Goal: Transaction & Acquisition: Subscribe to service/newsletter

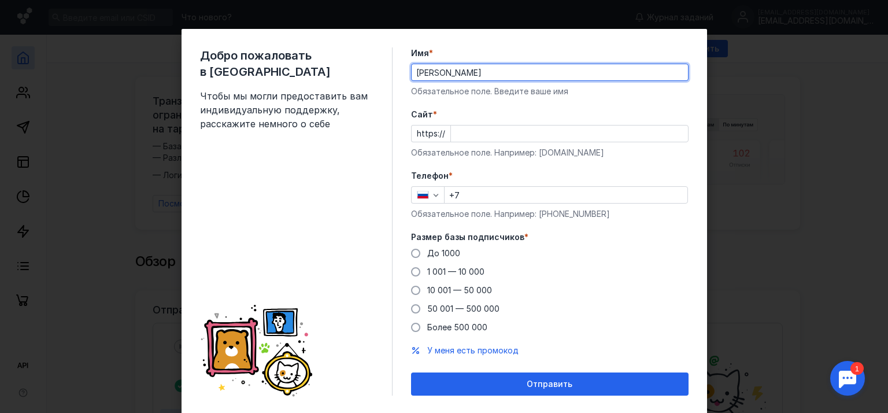
type input "[PERSON_NAME]"
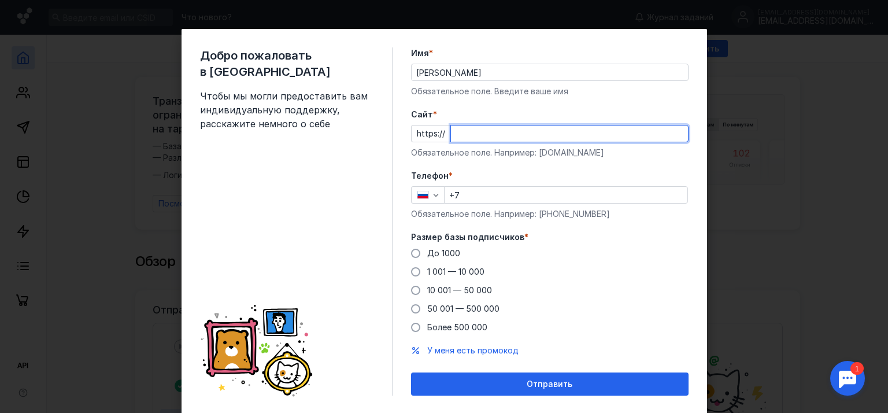
click at [465, 130] on input "Cайт *" at bounding box center [569, 134] width 237 height 16
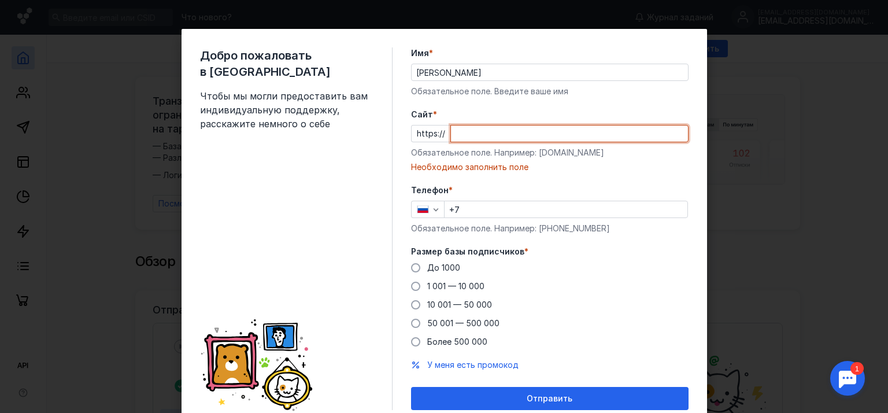
paste input "[DOMAIN_NAME]"
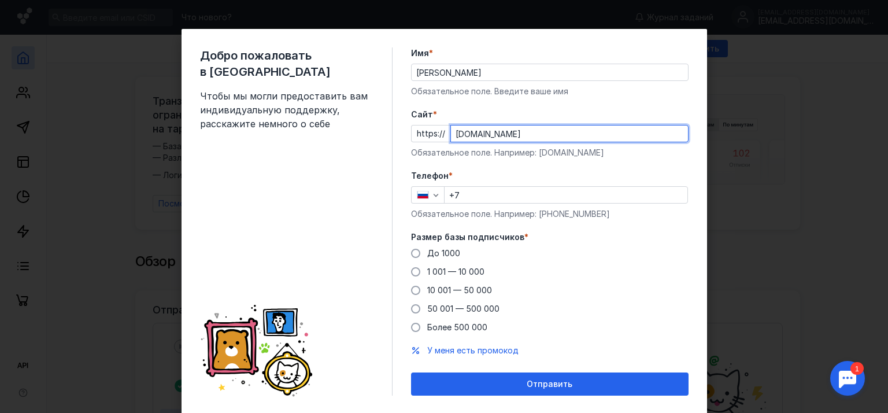
type input "[DOMAIN_NAME]"
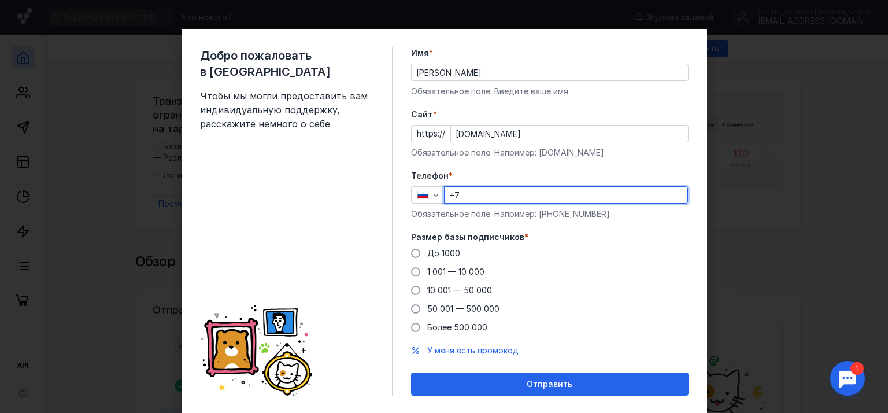
click at [475, 194] on input "+7" at bounding box center [566, 195] width 243 height 16
type input "[PHONE_NUMBER]"
click at [412, 252] on span at bounding box center [415, 253] width 9 height 9
click at [0, 0] on input "До 1000" at bounding box center [0, 0] width 0 height 0
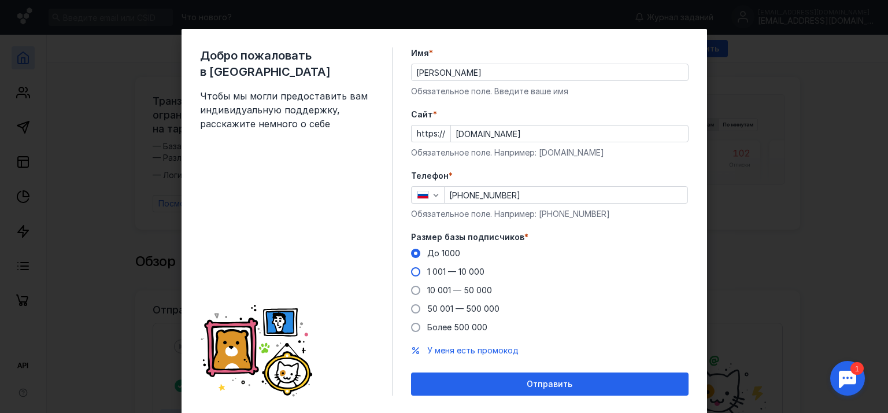
click at [416, 270] on label "1 001 — 10 000" at bounding box center [447, 272] width 73 height 12
click at [0, 0] on input "1 001 — 10 000" at bounding box center [0, 0] width 0 height 0
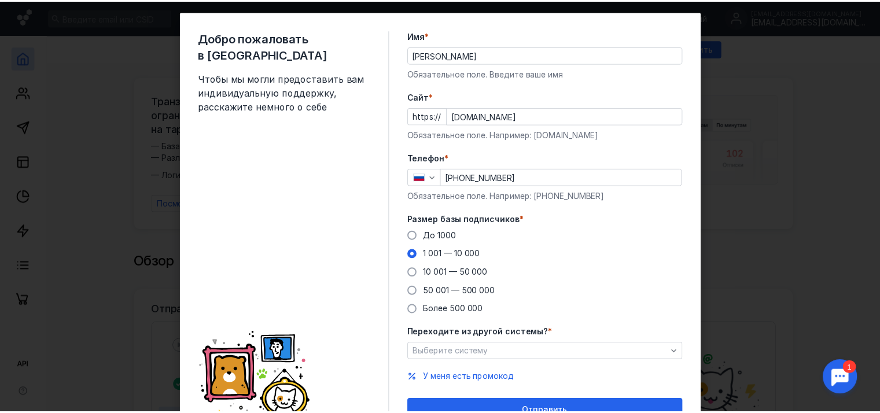
scroll to position [75, 0]
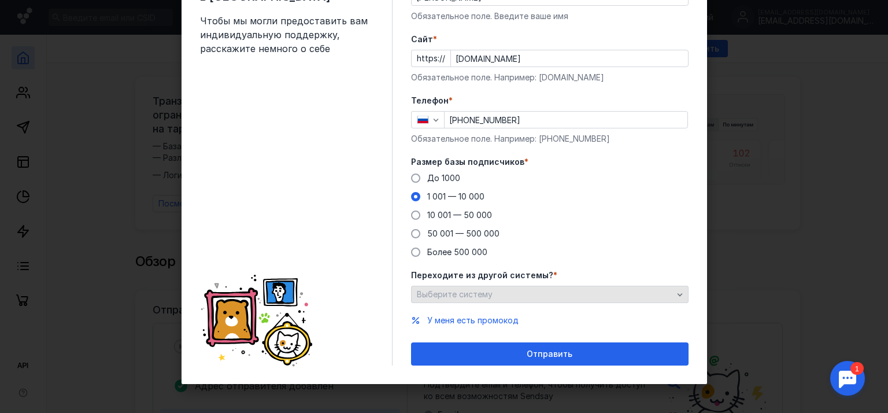
click at [482, 294] on span "Выберите систему" at bounding box center [455, 294] width 76 height 10
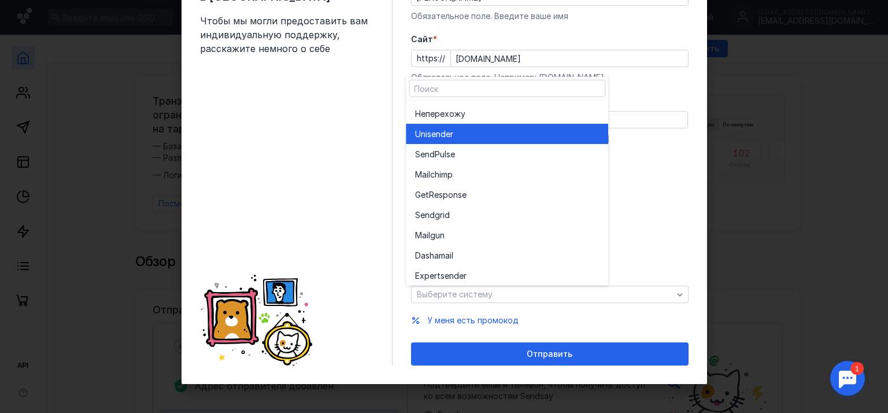
click at [466, 138] on div "Unisende r" at bounding box center [507, 134] width 184 height 12
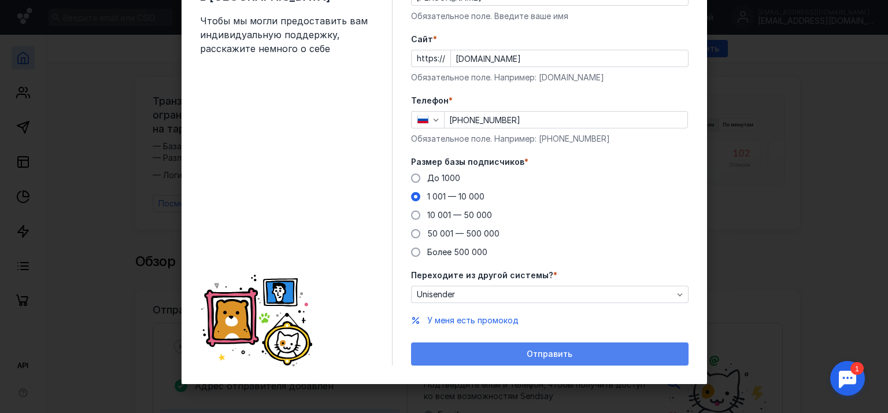
click at [519, 356] on div "Отправить" at bounding box center [550, 354] width 266 height 10
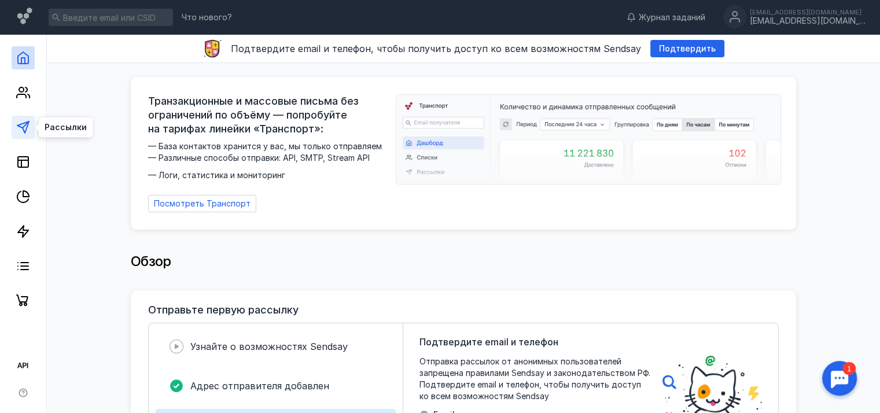
click at [28, 128] on icon at bounding box center [23, 127] width 14 height 14
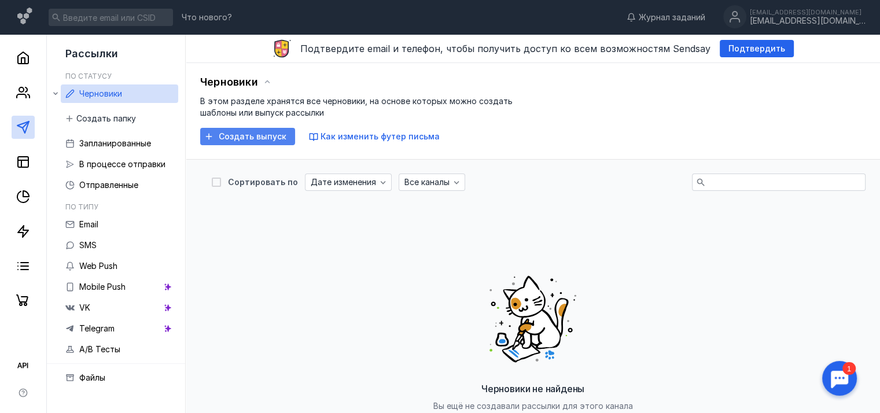
click at [243, 136] on span "Создать выпуск" at bounding box center [253, 137] width 68 height 10
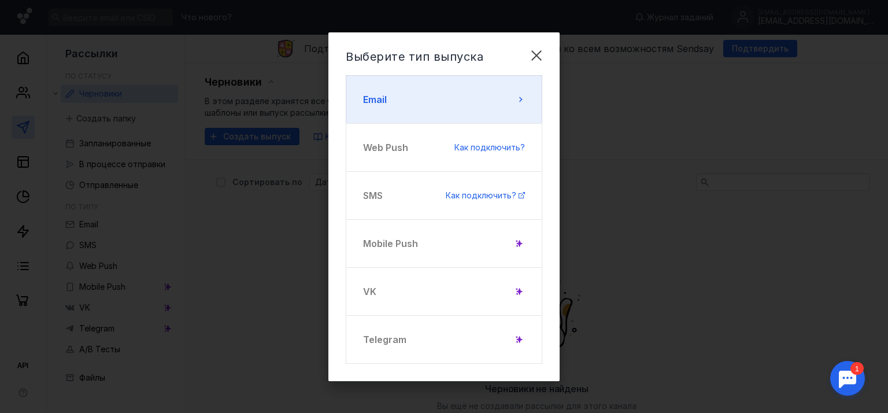
click at [447, 101] on button "Email" at bounding box center [444, 99] width 197 height 49
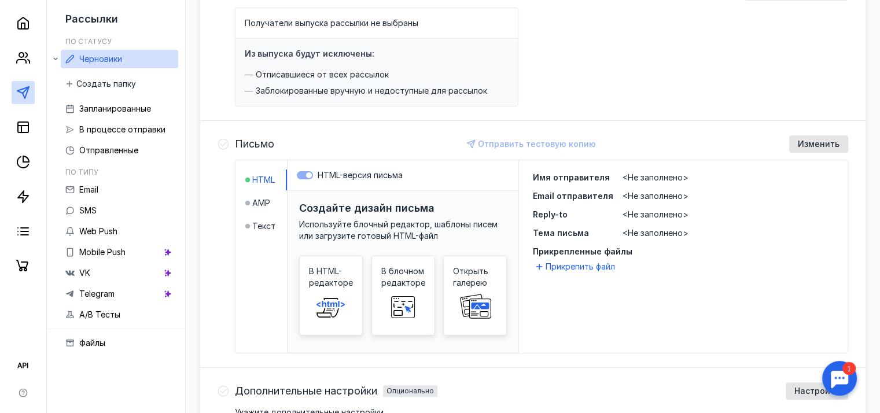
scroll to position [174, 0]
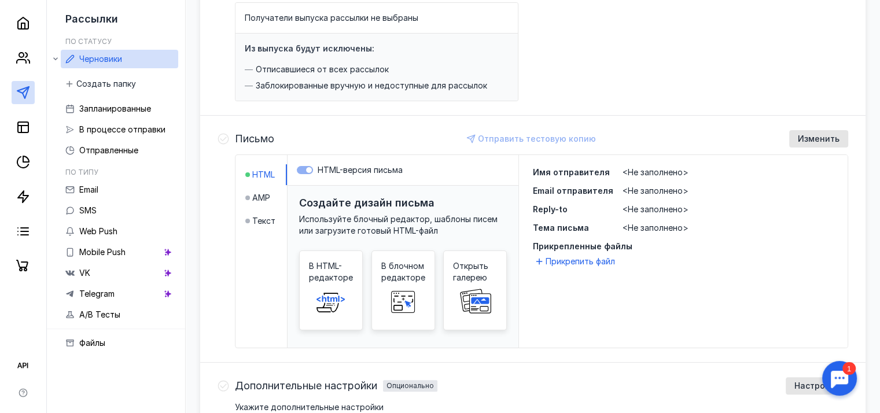
click at [705, 29] on div "Получатели выпуска рассылки не выбраны Из выпуска будут исключены: Отписавшиеся…" at bounding box center [541, 51] width 613 height 99
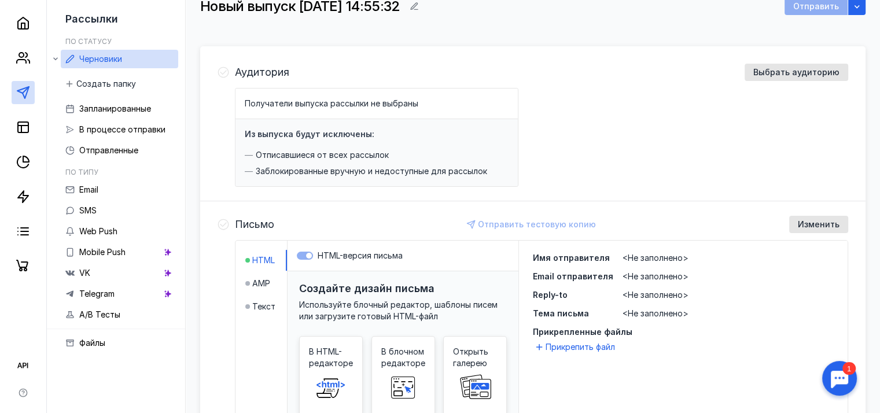
scroll to position [0, 0]
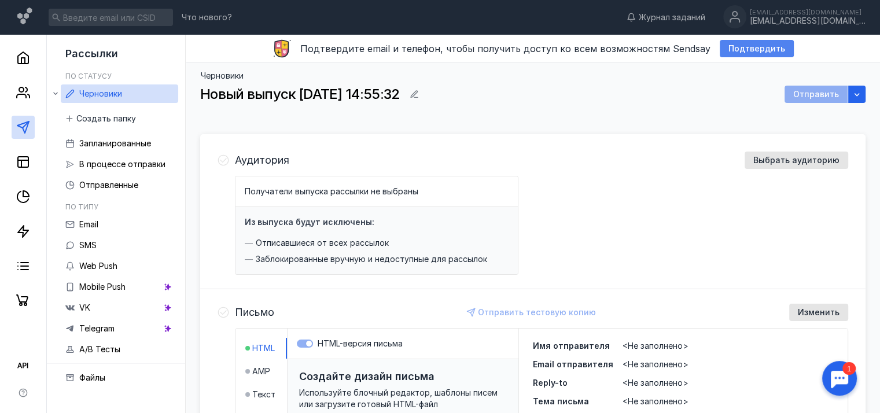
click at [746, 50] on span "Подтвердить" at bounding box center [756, 49] width 57 height 10
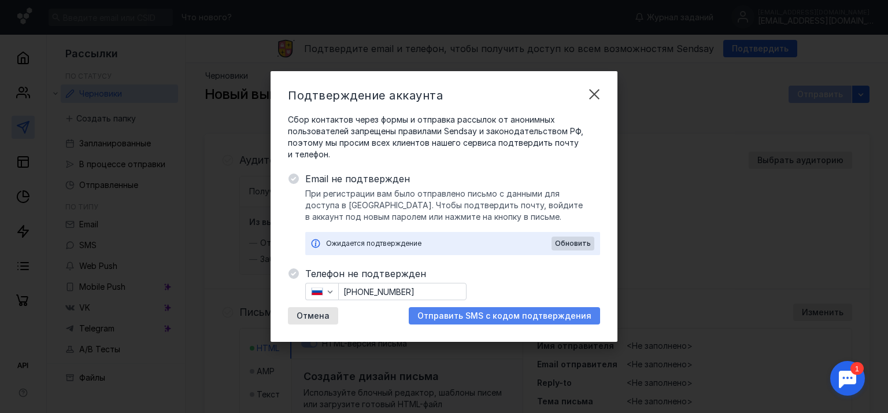
click at [498, 312] on span "Отправить SMS с кодом подтверждения" at bounding box center [505, 316] width 174 height 10
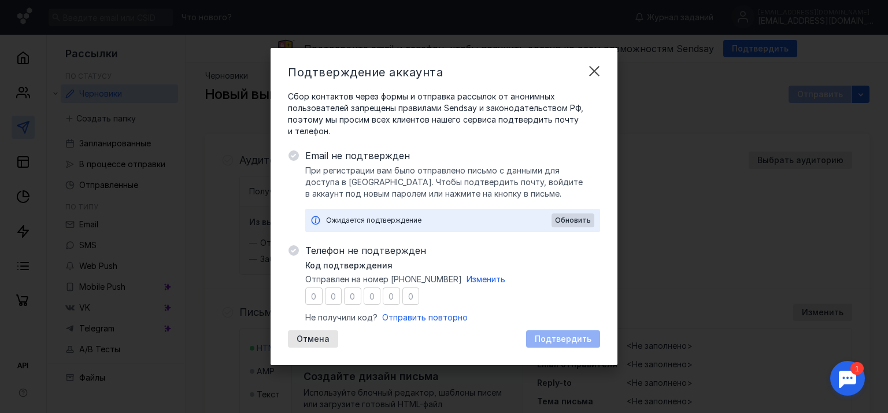
type input "6"
type input "9"
type input "4"
type input "1"
type input "8"
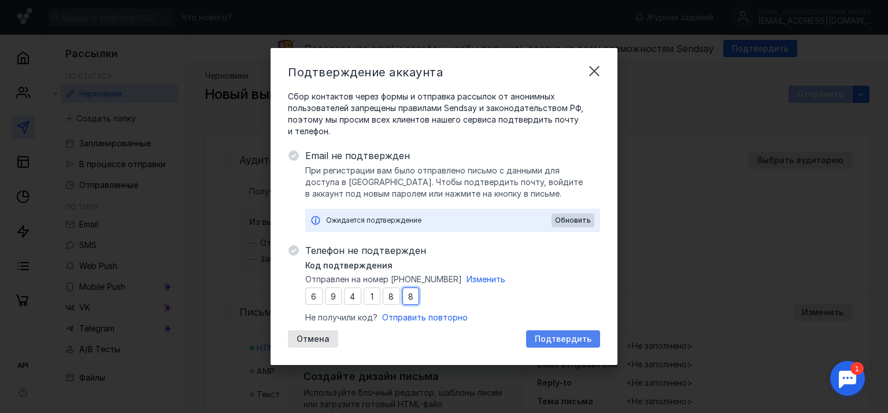
type input "8"
click at [567, 335] on span "Подтвердить" at bounding box center [563, 339] width 57 height 10
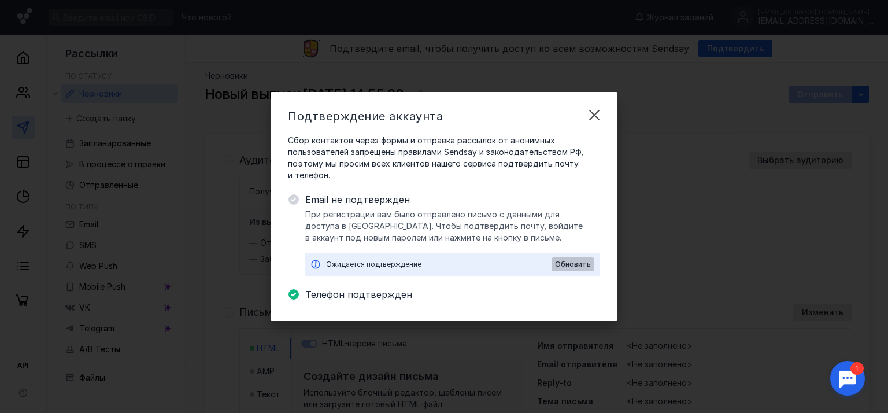
click at [574, 261] on span "Обновить" at bounding box center [573, 264] width 36 height 8
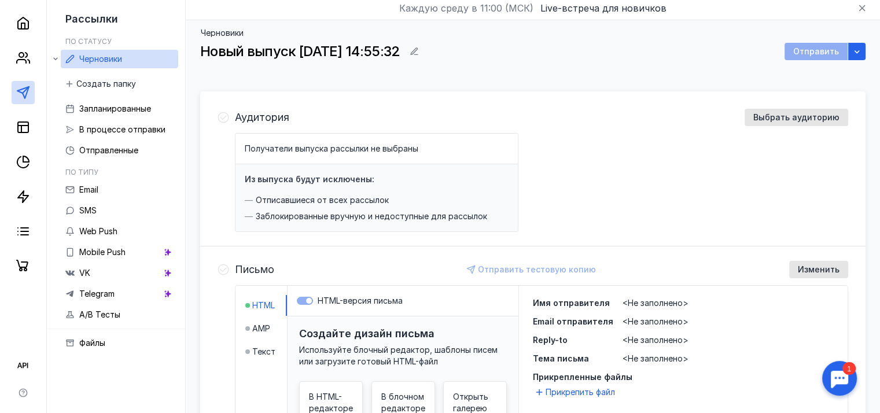
scroll to position [174, 0]
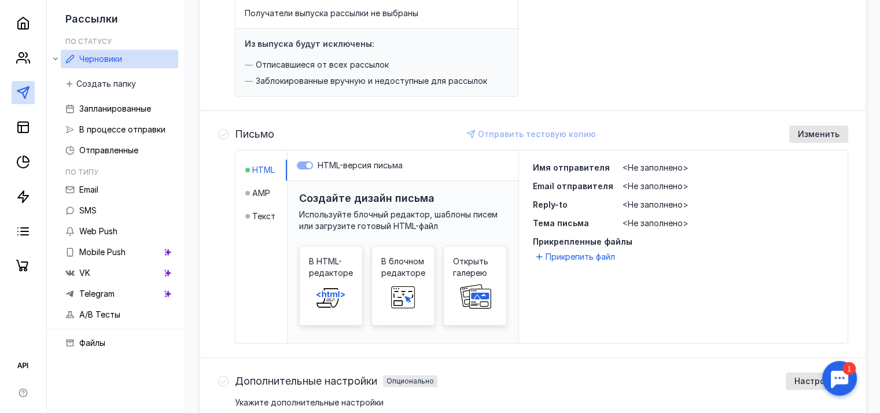
click at [835, 378] on div at bounding box center [839, 378] width 36 height 36
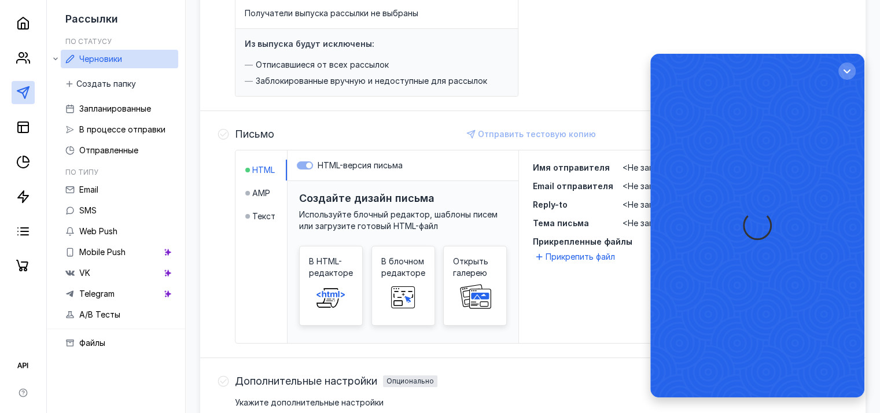
scroll to position [0, 0]
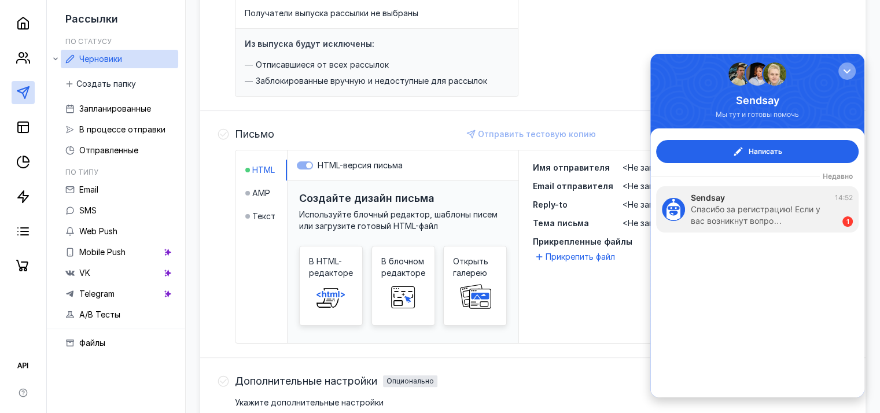
click at [843, 73] on div "button" at bounding box center [847, 71] width 12 height 12
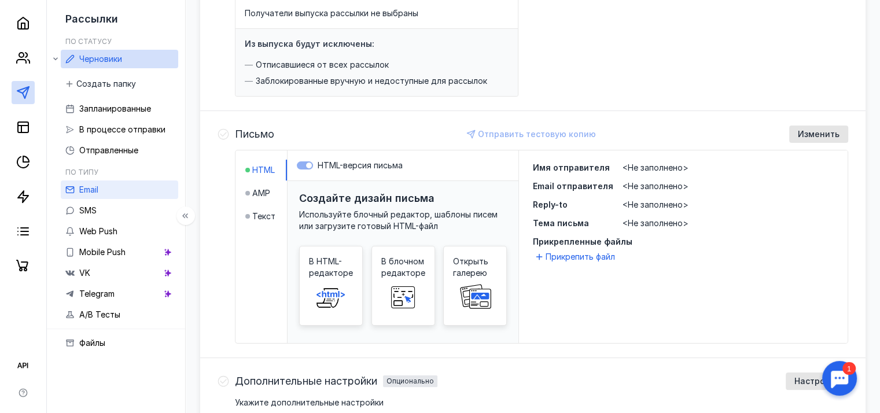
click at [99, 189] on link "Email" at bounding box center [119, 189] width 117 height 19
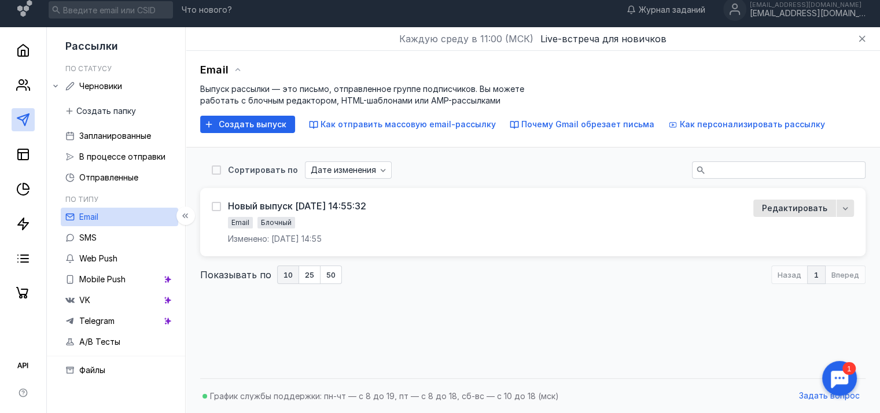
scroll to position [7, 0]
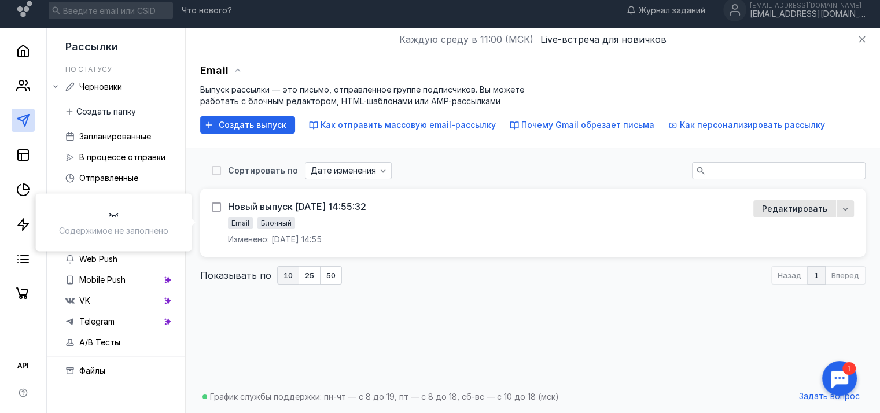
click at [217, 203] on icon at bounding box center [216, 207] width 8 height 8
click at [217, 203] on input "checkbox" at bounding box center [216, 205] width 8 height 8
checkbox input "true"
click at [252, 206] on div "Новый выпуск [DATE] 14:55:32" at bounding box center [297, 208] width 138 height 12
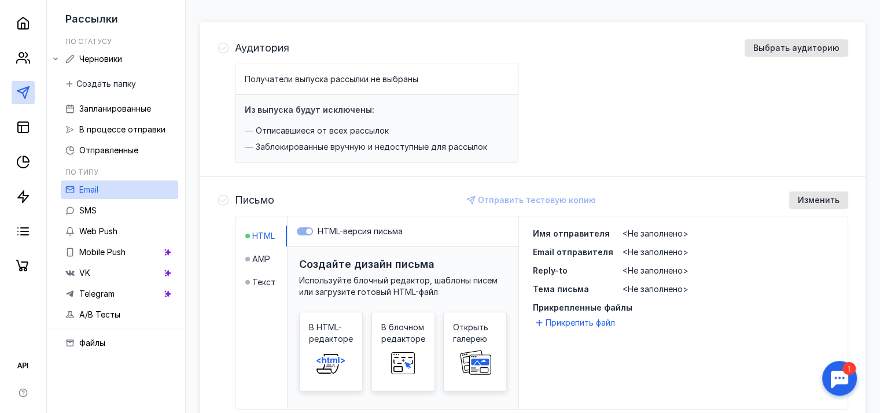
scroll to position [123, 0]
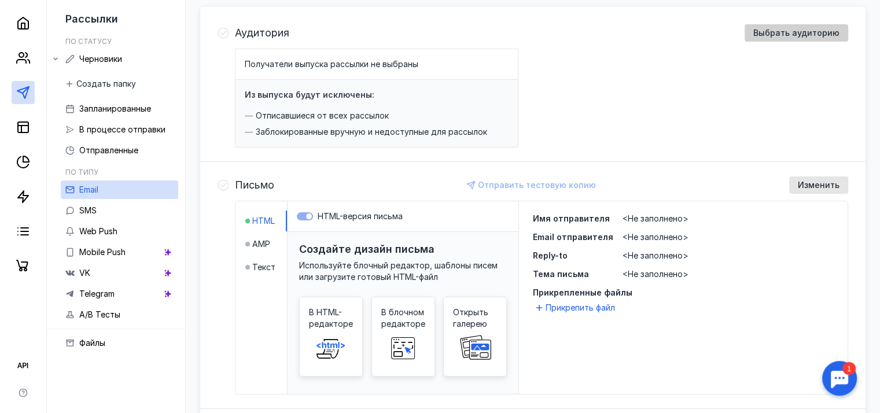
click at [779, 28] on span "Выбрать аудиторию" at bounding box center [796, 33] width 86 height 10
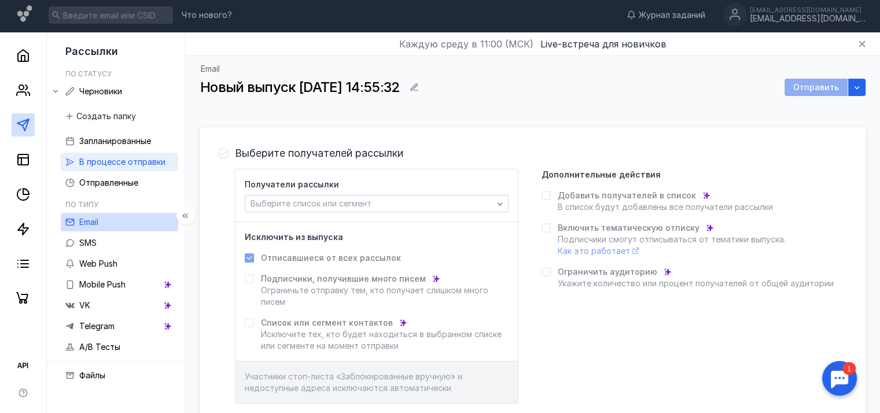
scroll to position [0, 0]
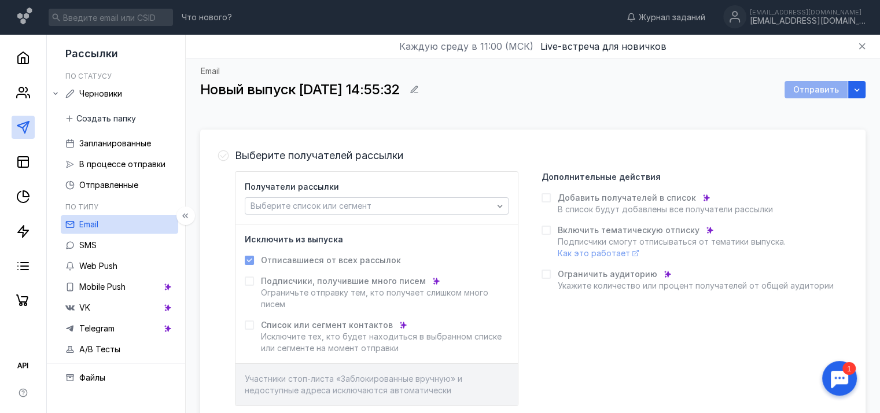
click at [81, 54] on span "Рассылки" at bounding box center [91, 53] width 53 height 12
click at [28, 55] on icon at bounding box center [23, 58] width 10 height 12
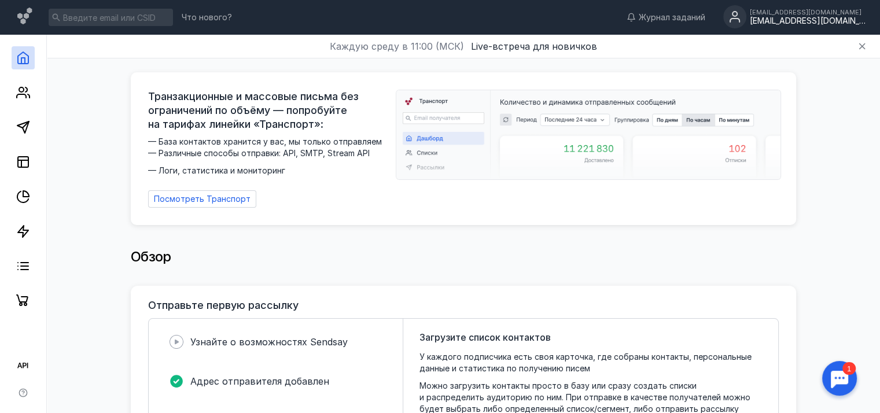
click at [805, 20] on div "[EMAIL_ADDRESS][DOMAIN_NAME]" at bounding box center [808, 21] width 116 height 10
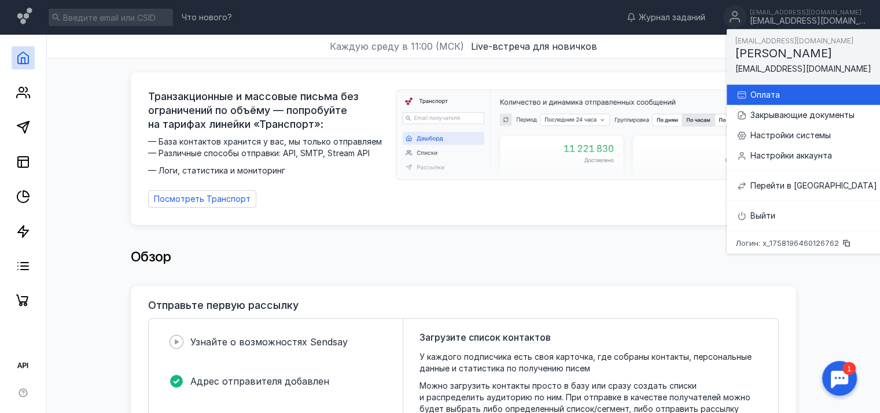
click at [768, 94] on div "Оплата" at bounding box center [813, 95] width 127 height 12
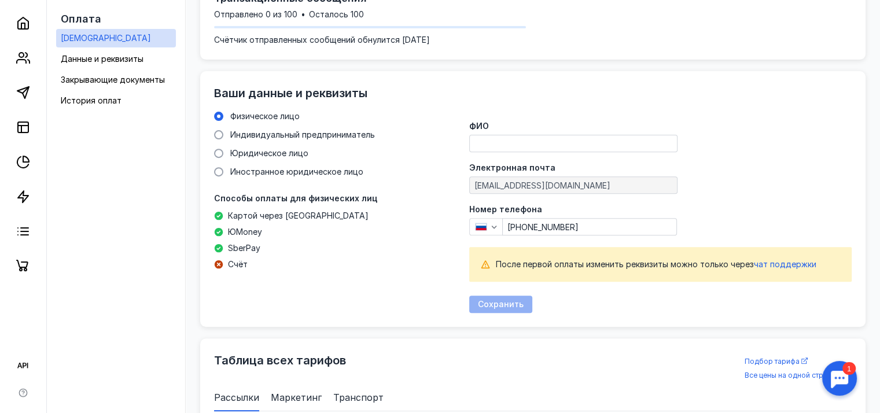
scroll to position [405, 0]
click at [289, 136] on span "Индивидуальный предприниматель" at bounding box center [302, 135] width 145 height 10
click at [0, 0] on input "Индивидуальный предприниматель" at bounding box center [0, 0] width 0 height 0
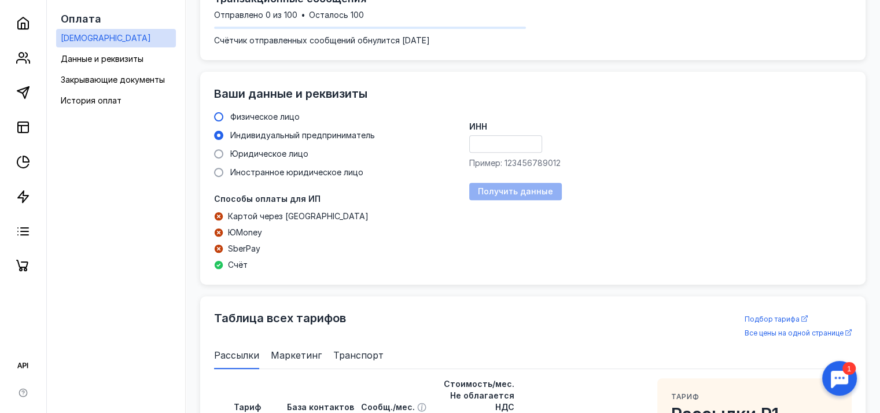
click at [226, 115] on label "Физическое лицо" at bounding box center [257, 117] width 86 height 12
click at [0, 0] on input "Физическое лицо" at bounding box center [0, 0] width 0 height 0
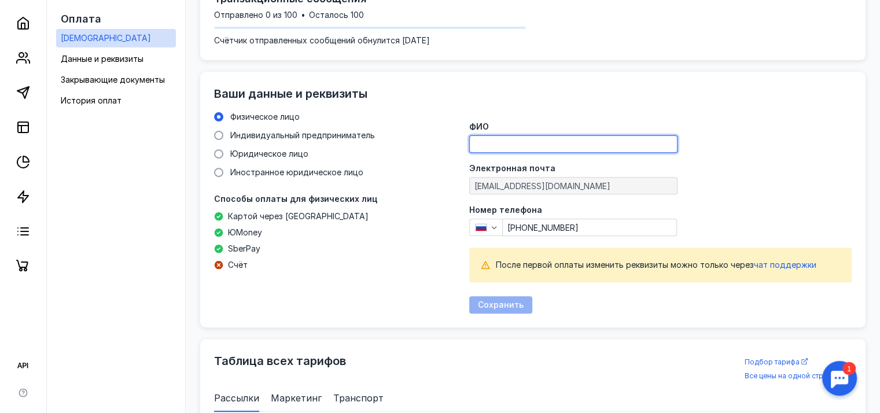
click at [493, 142] on input "ФИО" at bounding box center [573, 144] width 207 height 16
click at [426, 265] on div "Физическое лицо Индивидуальный предприниматель Юридическое лицо Иностранное юри…" at bounding box center [334, 212] width 241 height 202
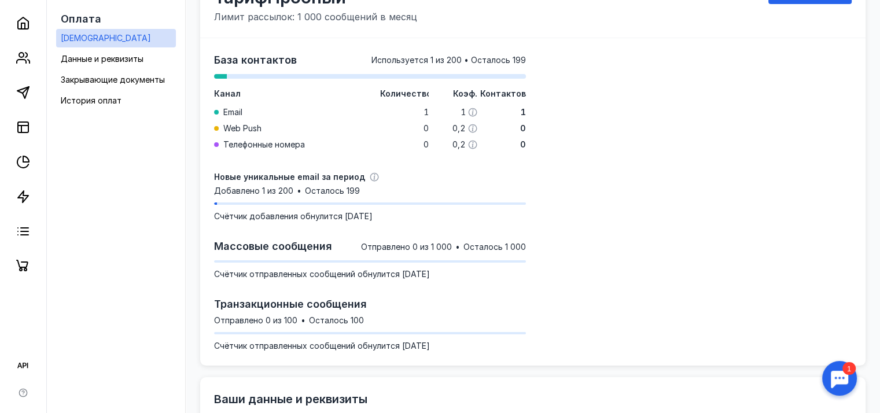
scroll to position [58, 0]
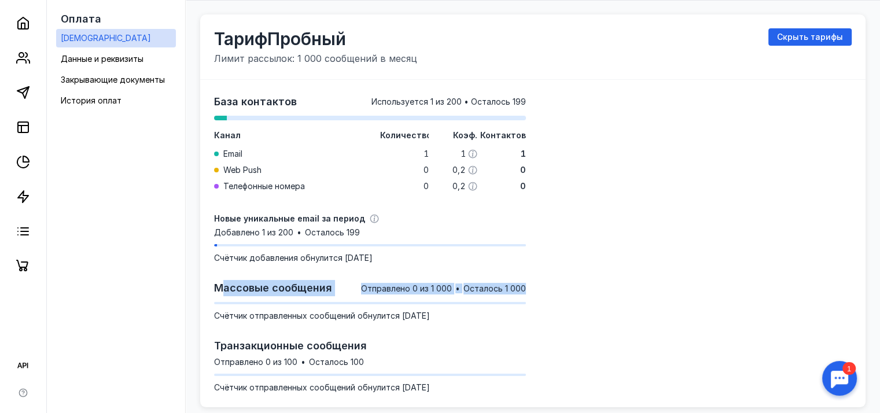
drag, startPoint x: 220, startPoint y: 289, endPoint x: 529, endPoint y: 286, distance: 309.5
click at [529, 286] on div "База контактов Используется 1 из 200 • Осталось 199 Канал Количество [PERSON_NA…" at bounding box center [532, 244] width 637 height 300
click at [410, 286] on span "Отправлено 0 из 1 000" at bounding box center [406, 289] width 91 height 12
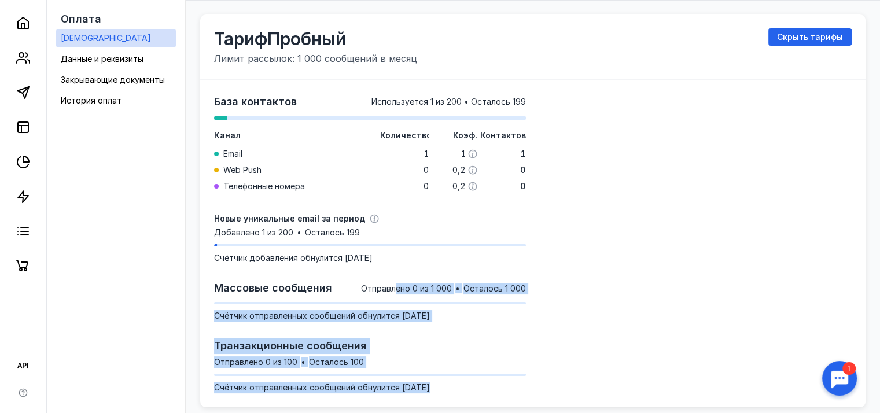
drag, startPoint x: 396, startPoint y: 283, endPoint x: 540, endPoint y: 283, distance: 144.0
click at [540, 283] on div "База контактов Используется 1 из 200 • Осталось 199 Канал Количество [PERSON_NA…" at bounding box center [532, 244] width 637 height 300
click at [523, 286] on span "Осталось 1 000" at bounding box center [494, 289] width 62 height 12
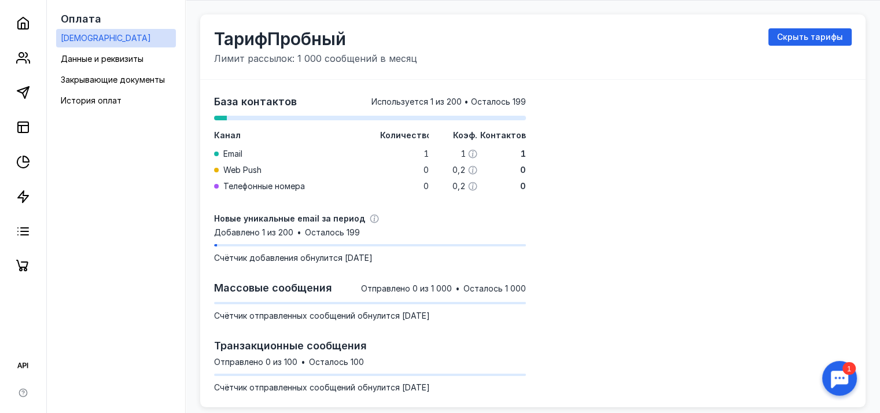
click at [570, 272] on div at bounding box center [696, 244] width 312 height 300
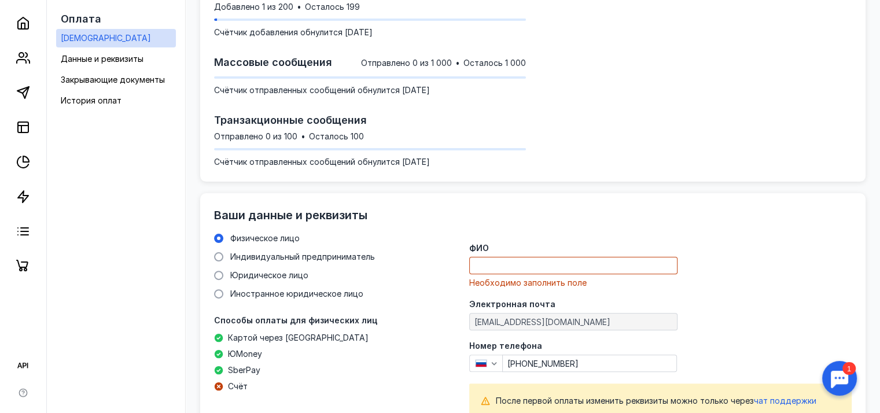
scroll to position [289, 0]
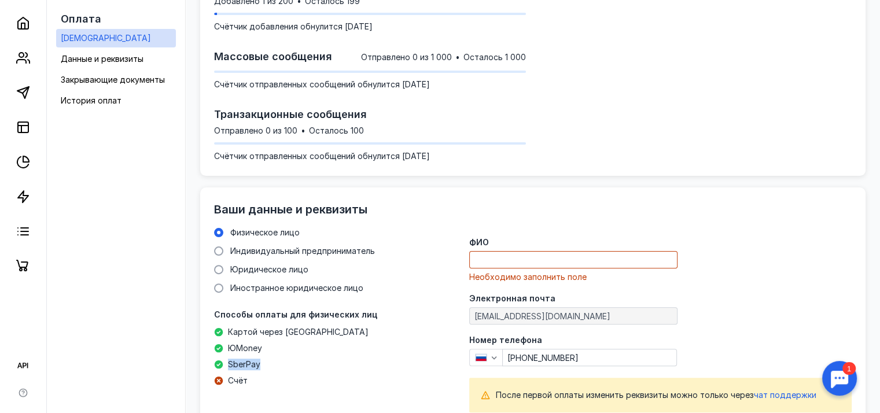
drag, startPoint x: 227, startPoint y: 361, endPoint x: 260, endPoint y: 360, distance: 33.0
click at [260, 360] on div "SberPay" at bounding box center [295, 365] width 163 height 12
click at [496, 255] on input "ФИО" at bounding box center [573, 260] width 207 height 16
click at [584, 106] on div at bounding box center [696, 12] width 312 height 300
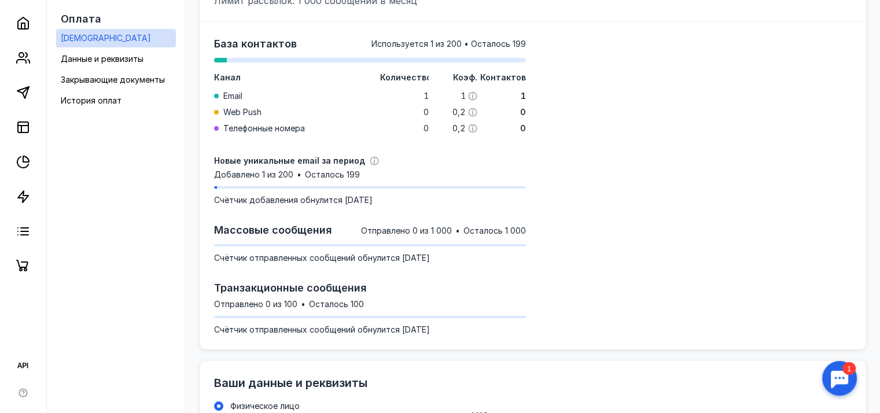
scroll to position [0, 0]
